Goal: Information Seeking & Learning: Learn about a topic

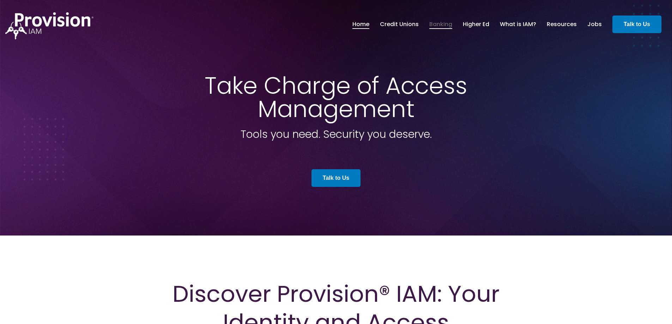
click at [440, 24] on link "Banking" at bounding box center [440, 24] width 23 height 12
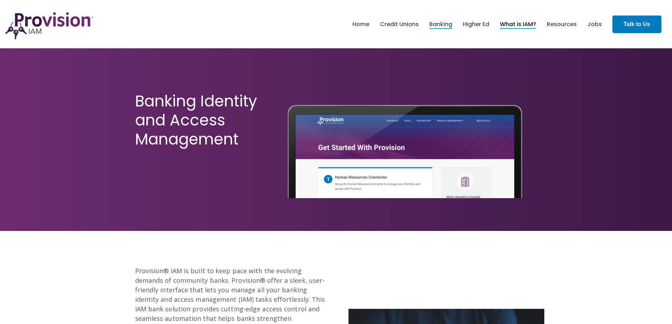
click at [520, 25] on link "What is IAM?" at bounding box center [518, 24] width 36 height 12
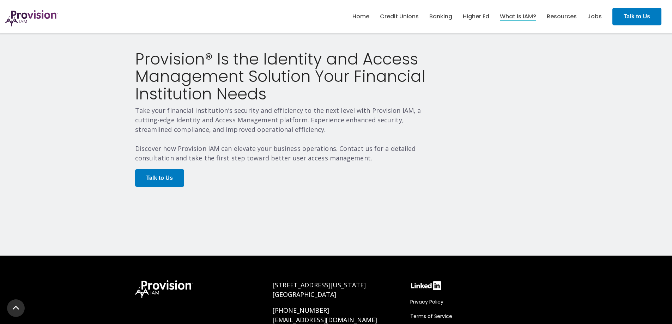
scroll to position [1438, 0]
